Goal: Find specific page/section: Find specific page/section

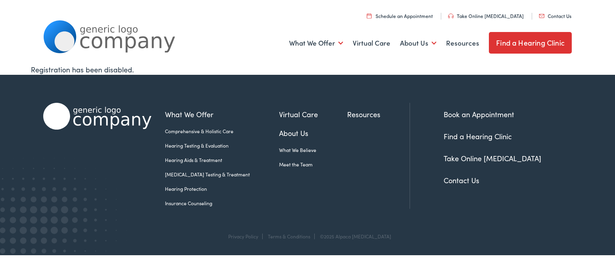
click at [557, 16] on link "Contact Us" at bounding box center [555, 15] width 32 height 7
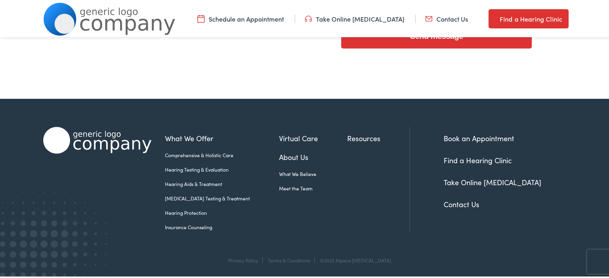
click at [486, 158] on link "Find a Hearing Clinic" at bounding box center [478, 159] width 68 height 10
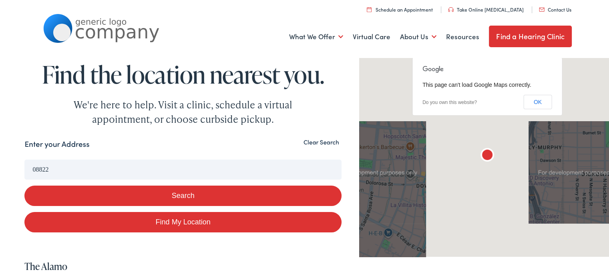
type input "08822"
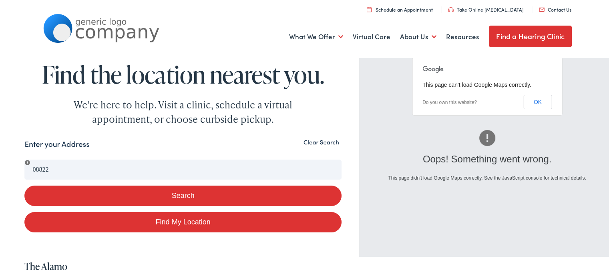
click at [187, 192] on button "Search" at bounding box center [182, 195] width 317 height 20
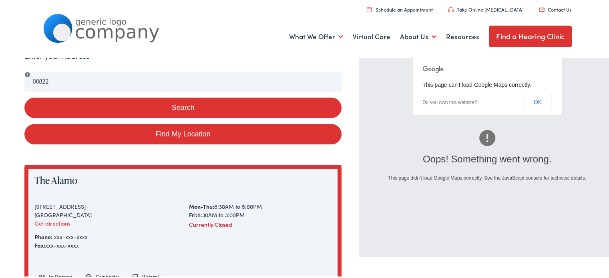
scroll to position [40, 0]
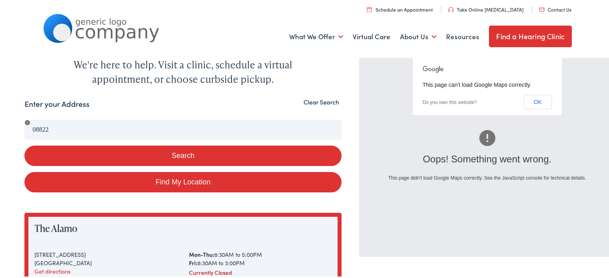
click at [193, 156] on button "Search" at bounding box center [182, 155] width 317 height 20
click at [176, 156] on button "Search" at bounding box center [182, 155] width 317 height 20
